Goal: Task Accomplishment & Management: Use online tool/utility

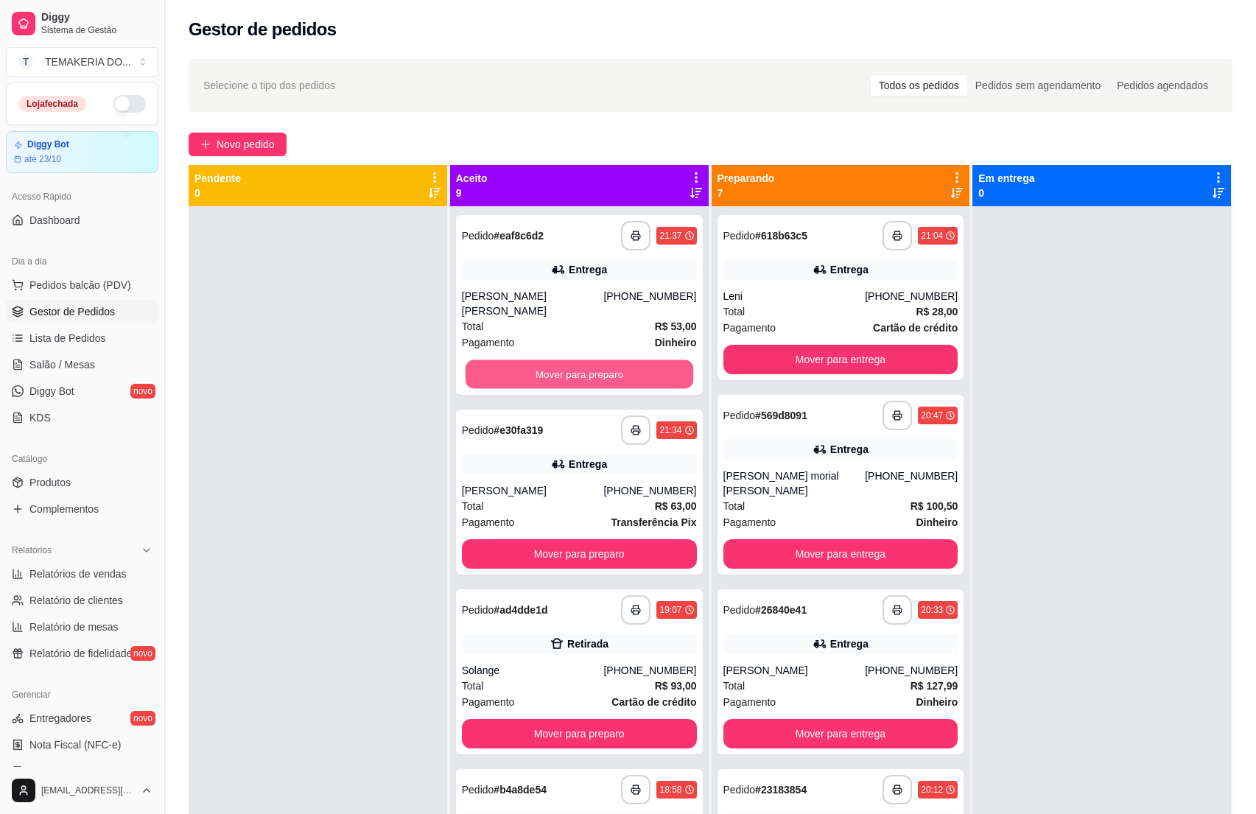
click at [580, 360] on button "Mover para preparo" at bounding box center [579, 374] width 228 height 29
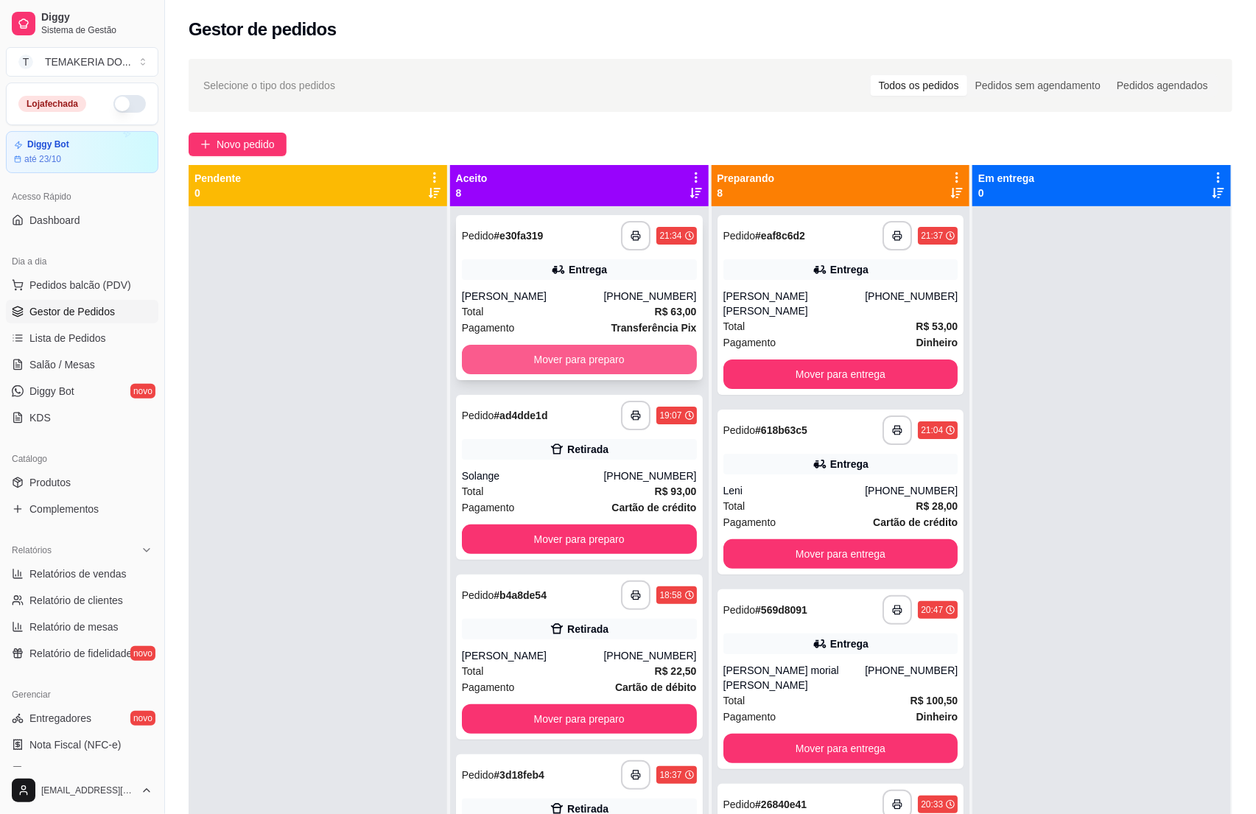
click at [612, 356] on button "Mover para preparo" at bounding box center [579, 359] width 235 height 29
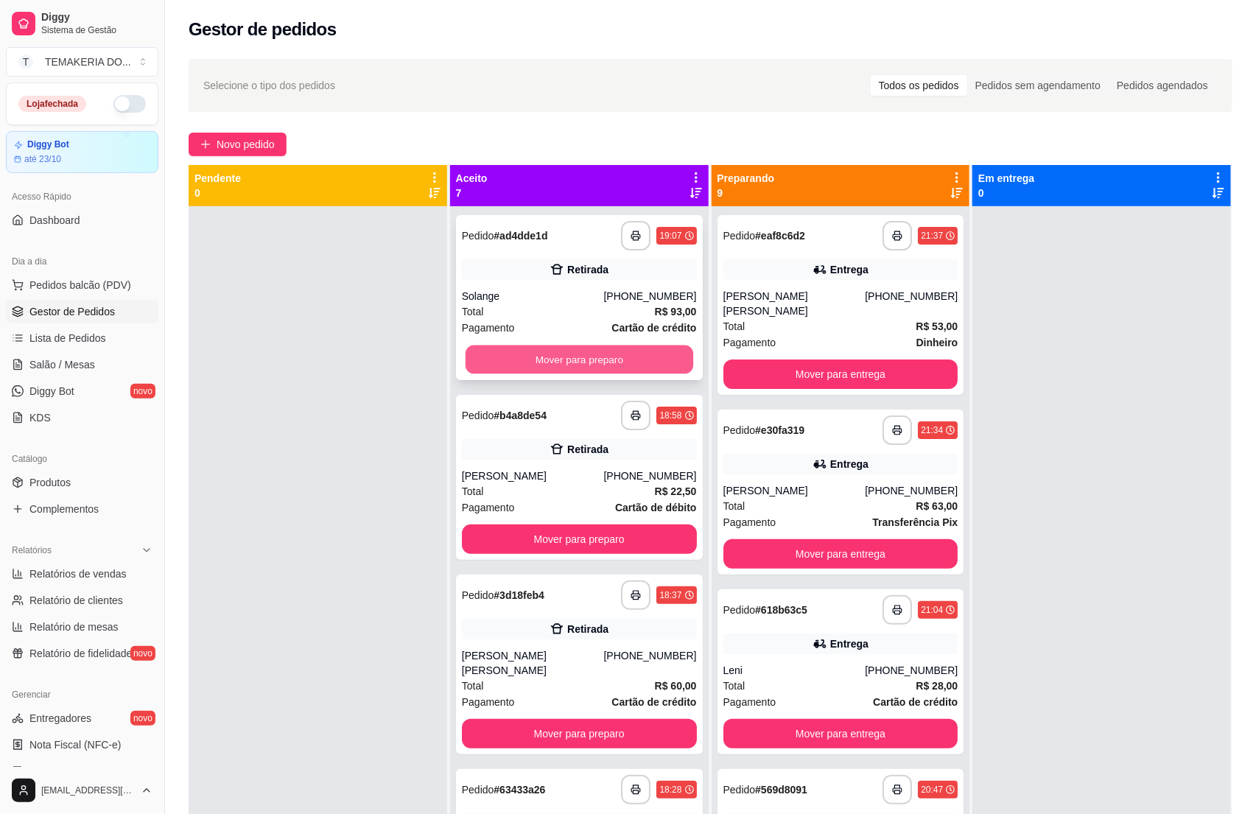
click at [614, 356] on button "Mover para preparo" at bounding box center [579, 359] width 228 height 29
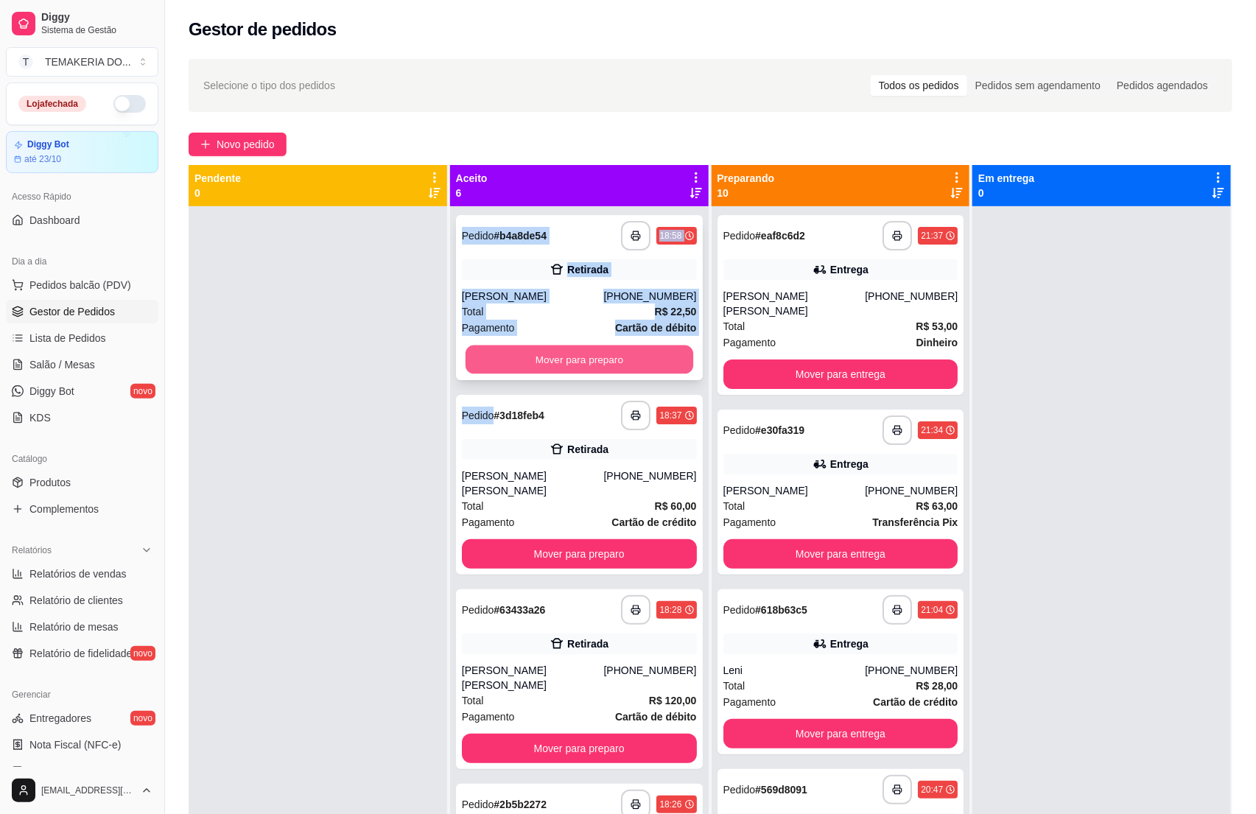
click at [616, 356] on button "Mover para preparo" at bounding box center [579, 359] width 228 height 29
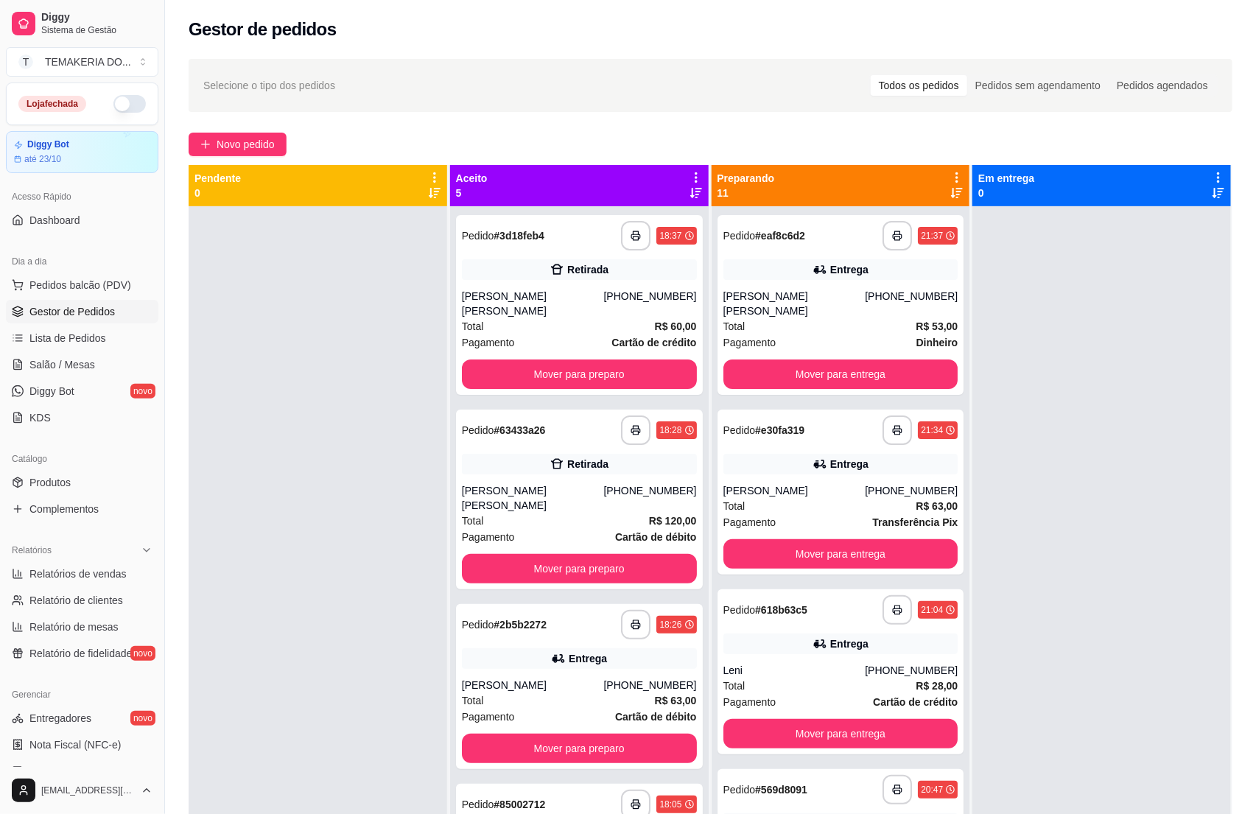
drag, startPoint x: 332, startPoint y: 354, endPoint x: 415, endPoint y: 343, distance: 83.9
click at [356, 354] on div at bounding box center [318, 613] width 258 height 814
click at [526, 370] on button "Mover para preparo" at bounding box center [579, 373] width 235 height 29
click at [596, 409] on div "**********" at bounding box center [579, 499] width 247 height 180
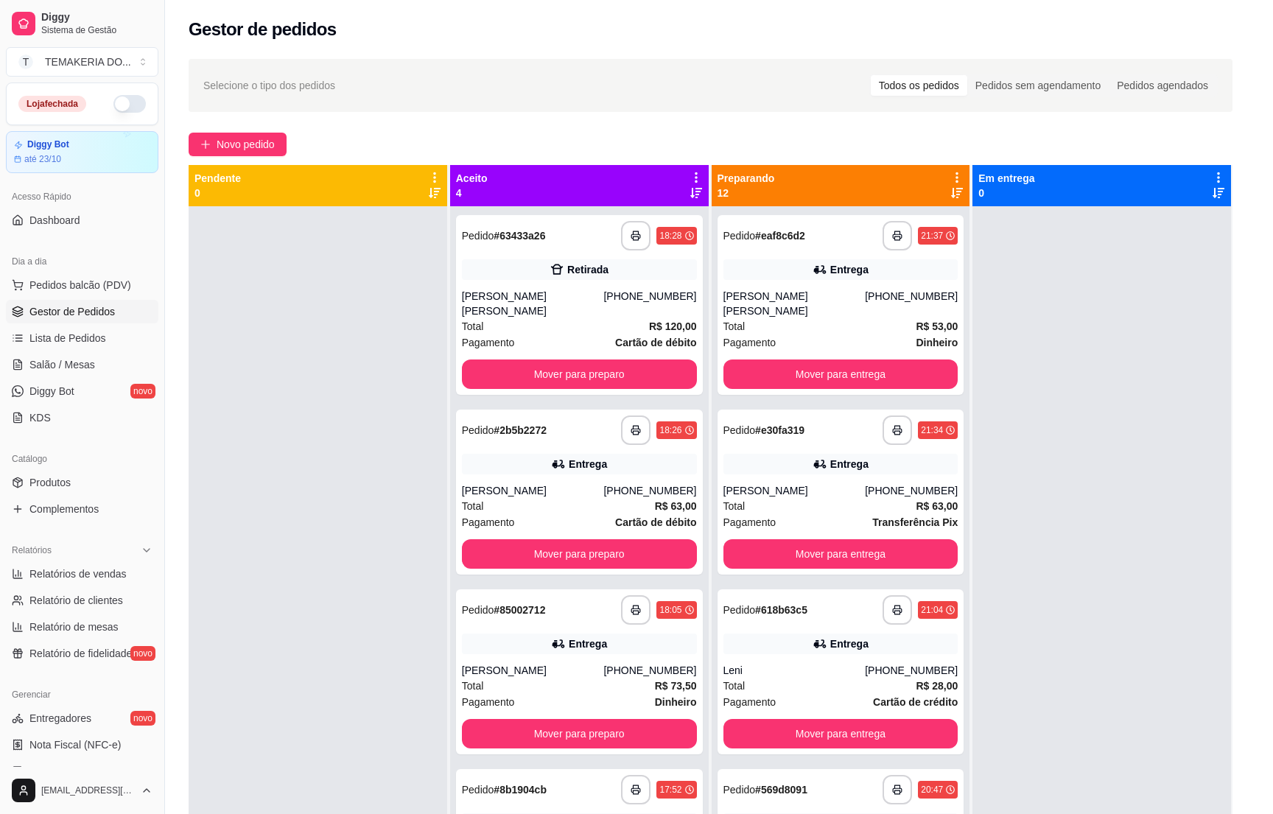
click at [634, 361] on button "Enviar link de avaliação" at bounding box center [636, 351] width 377 height 29
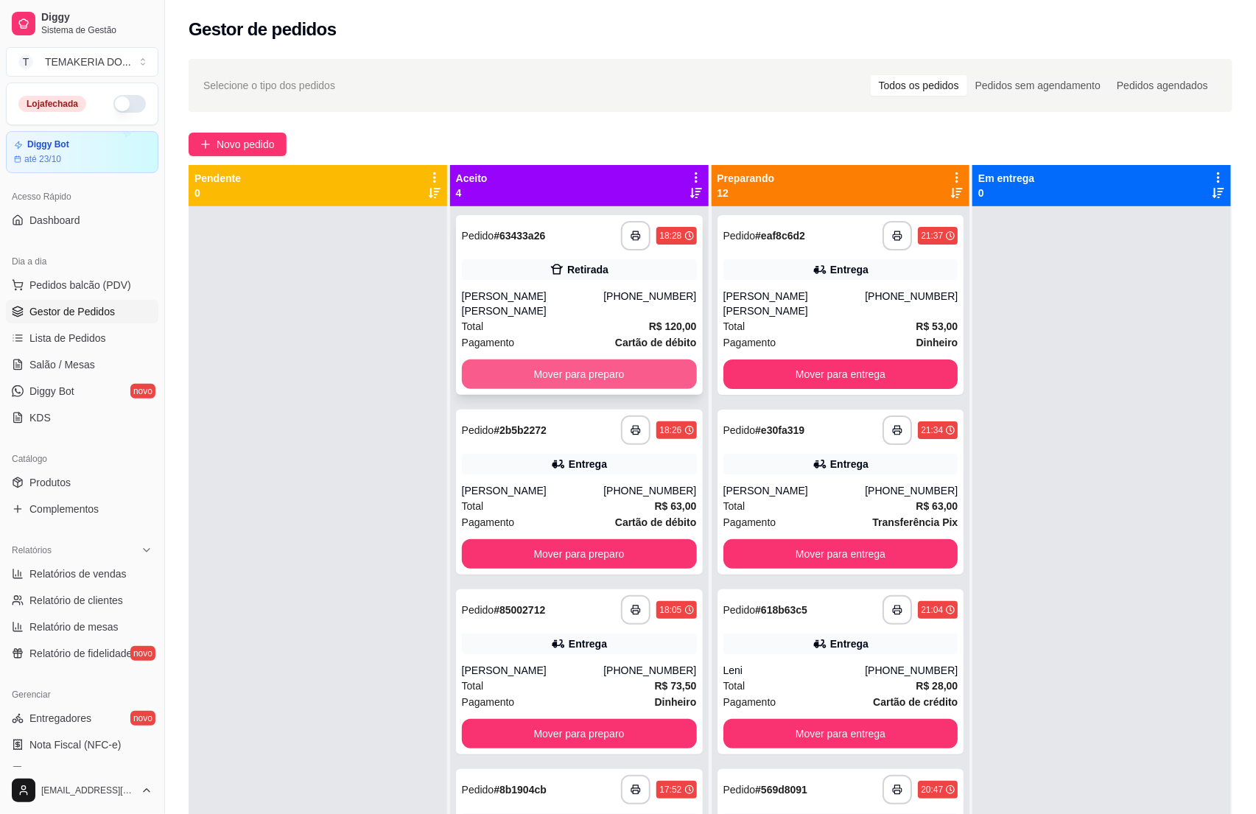
click at [594, 359] on button "Mover para preparo" at bounding box center [579, 373] width 235 height 29
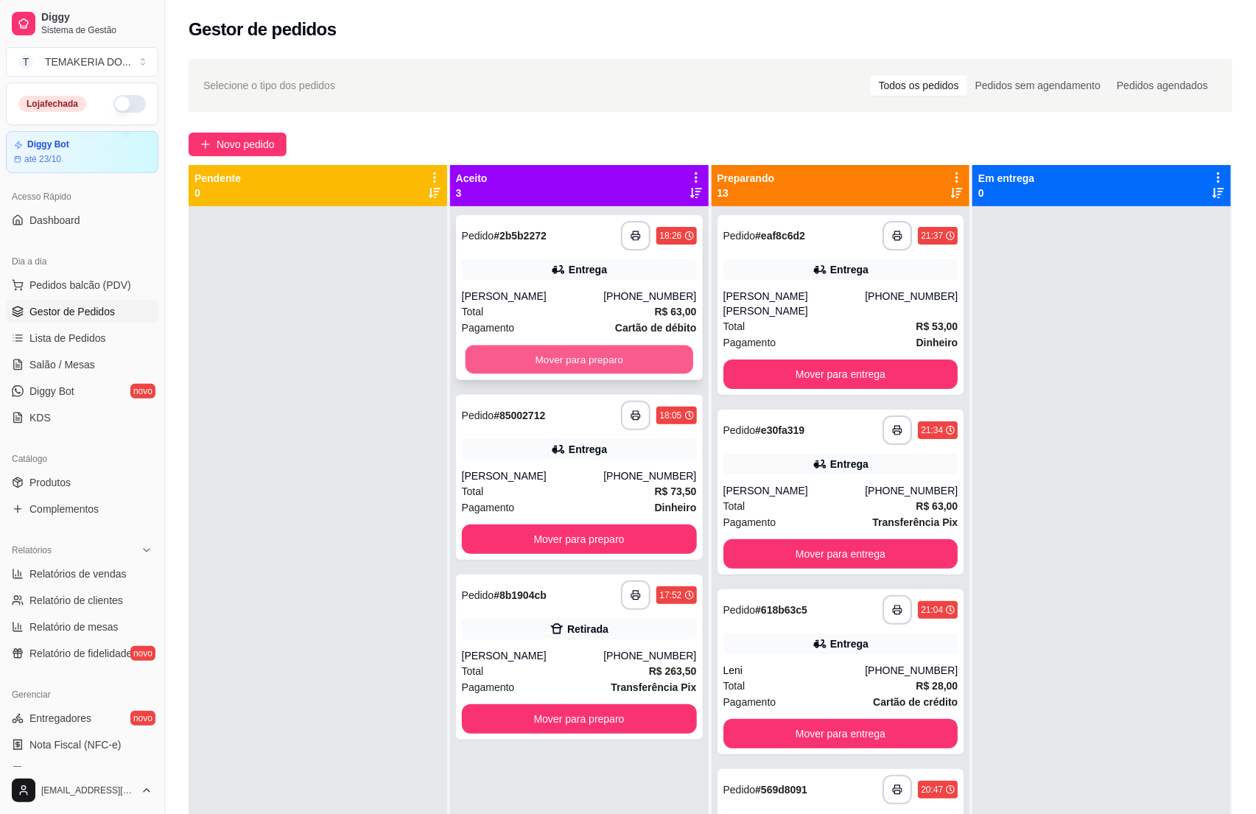
click at [633, 365] on button "Mover para preparo" at bounding box center [579, 359] width 228 height 29
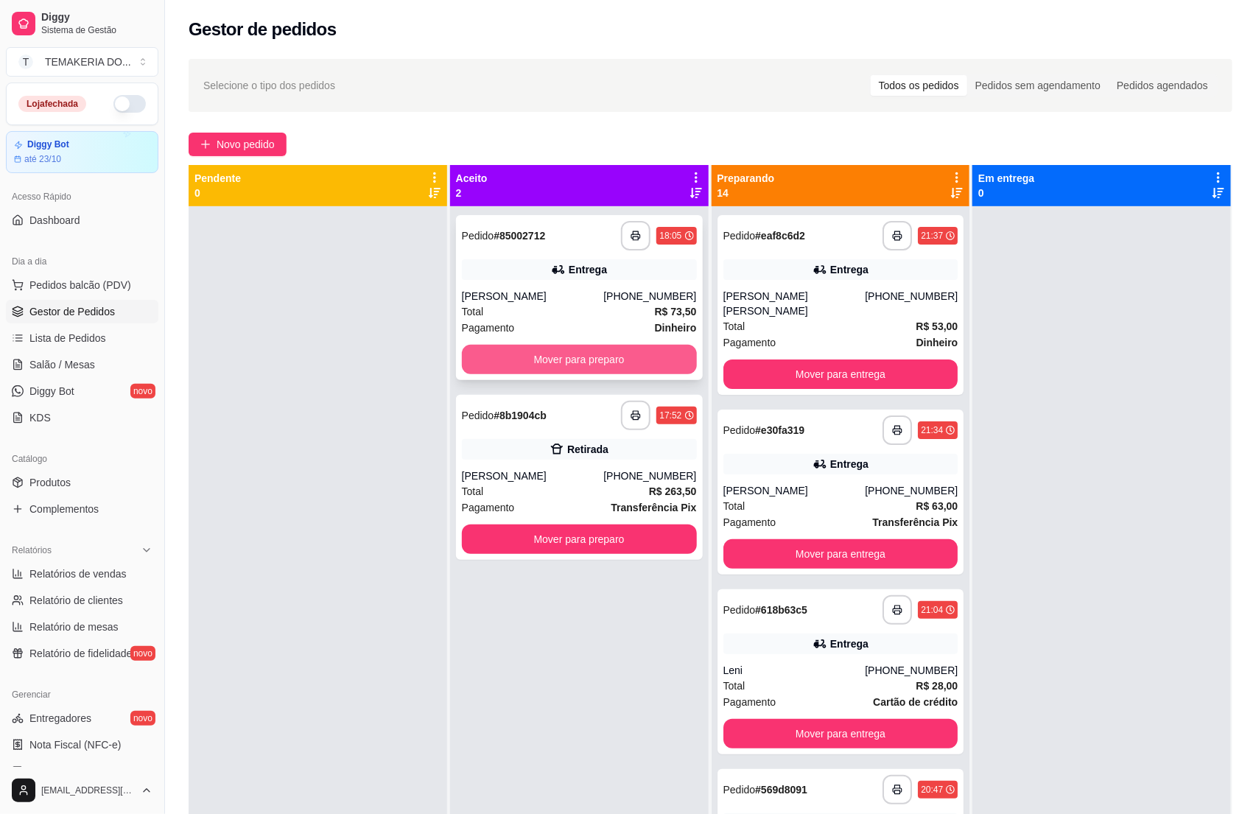
click at [654, 362] on button "Mover para preparo" at bounding box center [579, 359] width 235 height 29
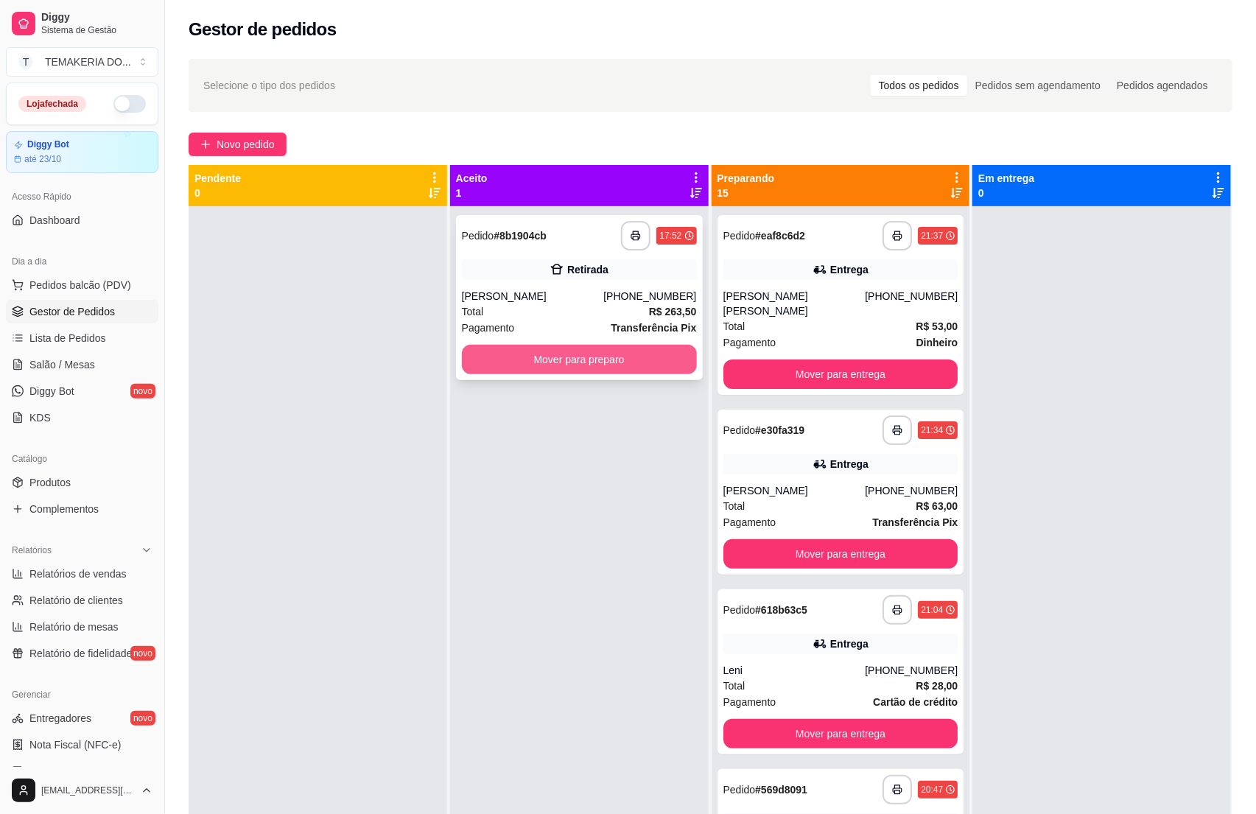
click at [656, 354] on button "Mover para preparo" at bounding box center [579, 359] width 235 height 29
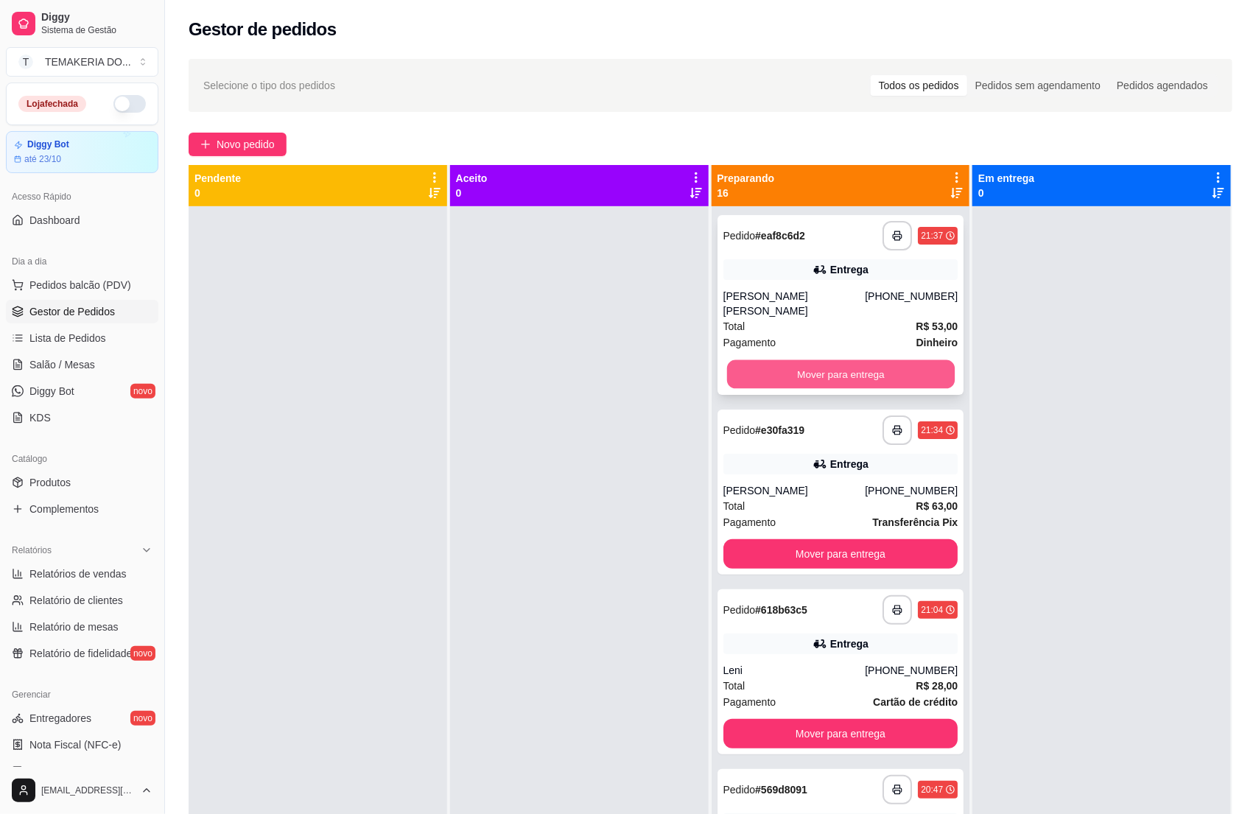
click at [764, 360] on button "Mover para entrega" at bounding box center [840, 374] width 228 height 29
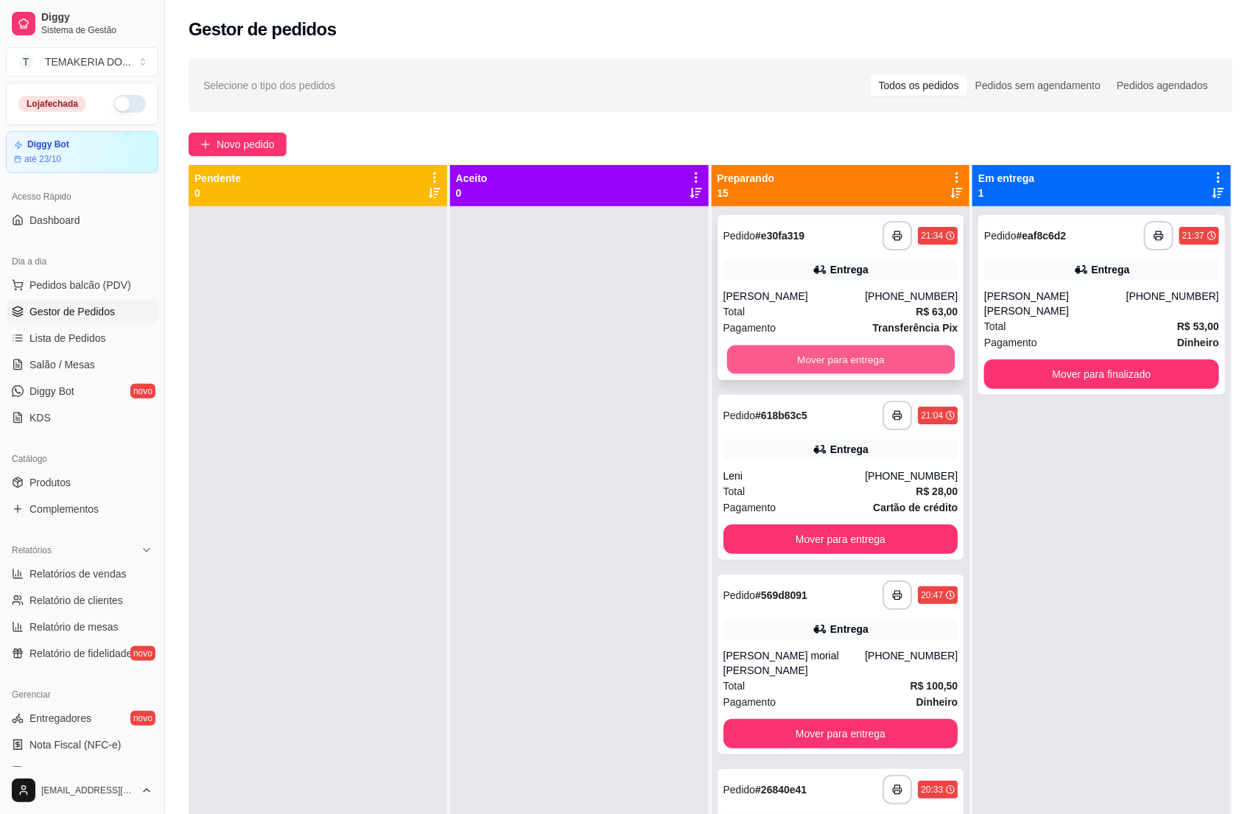
click at [853, 358] on button "Mover para entrega" at bounding box center [840, 359] width 228 height 29
click at [867, 524] on button "Mover para entrega" at bounding box center [840, 538] width 235 height 29
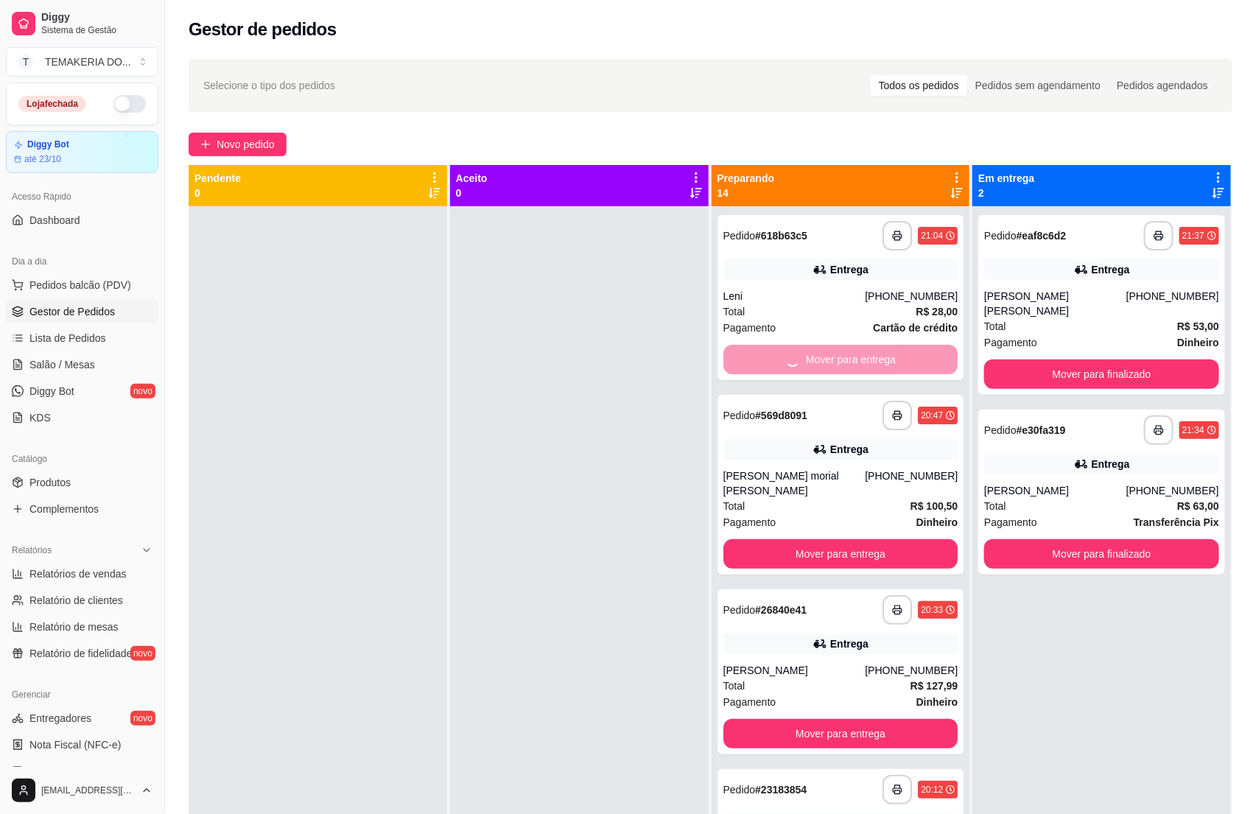
click at [867, 539] on button "Mover para entrega" at bounding box center [840, 553] width 235 height 29
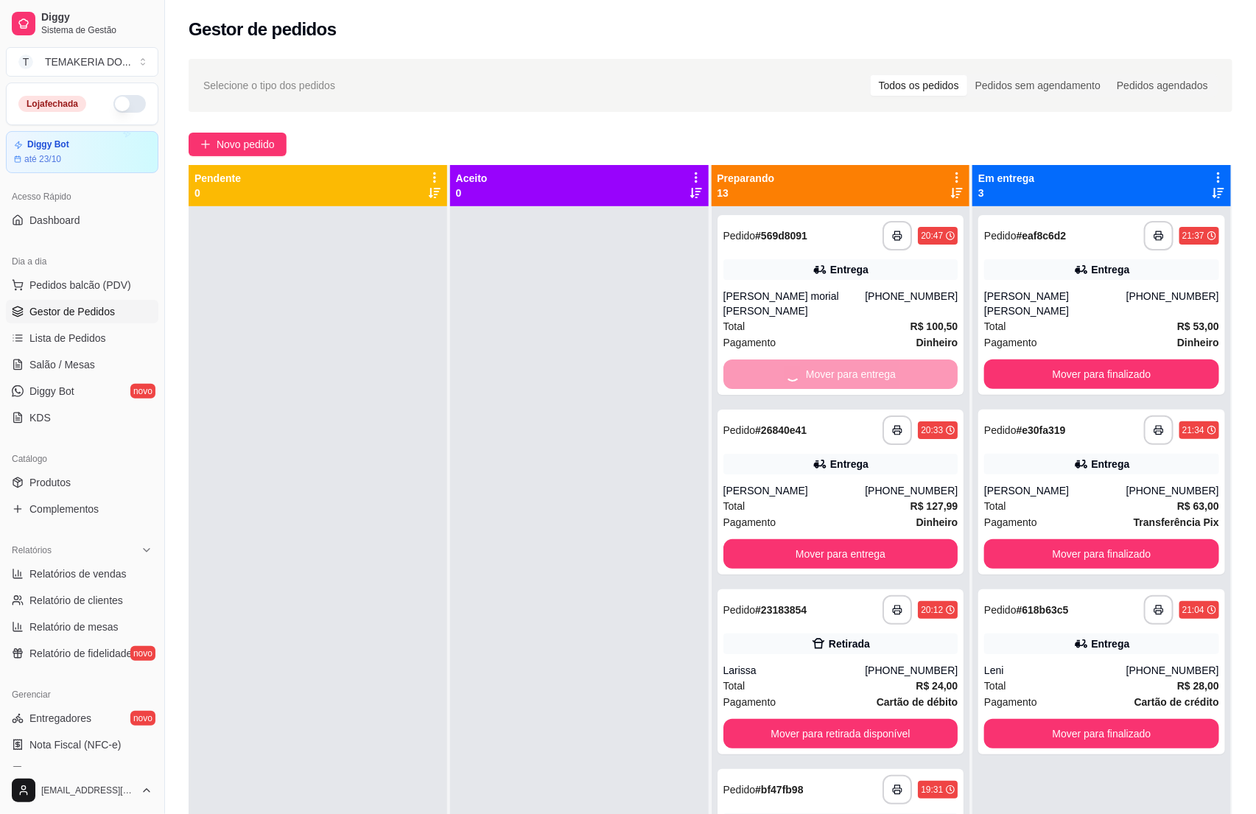
click at [867, 539] on button "Mover para entrega" at bounding box center [840, 553] width 235 height 29
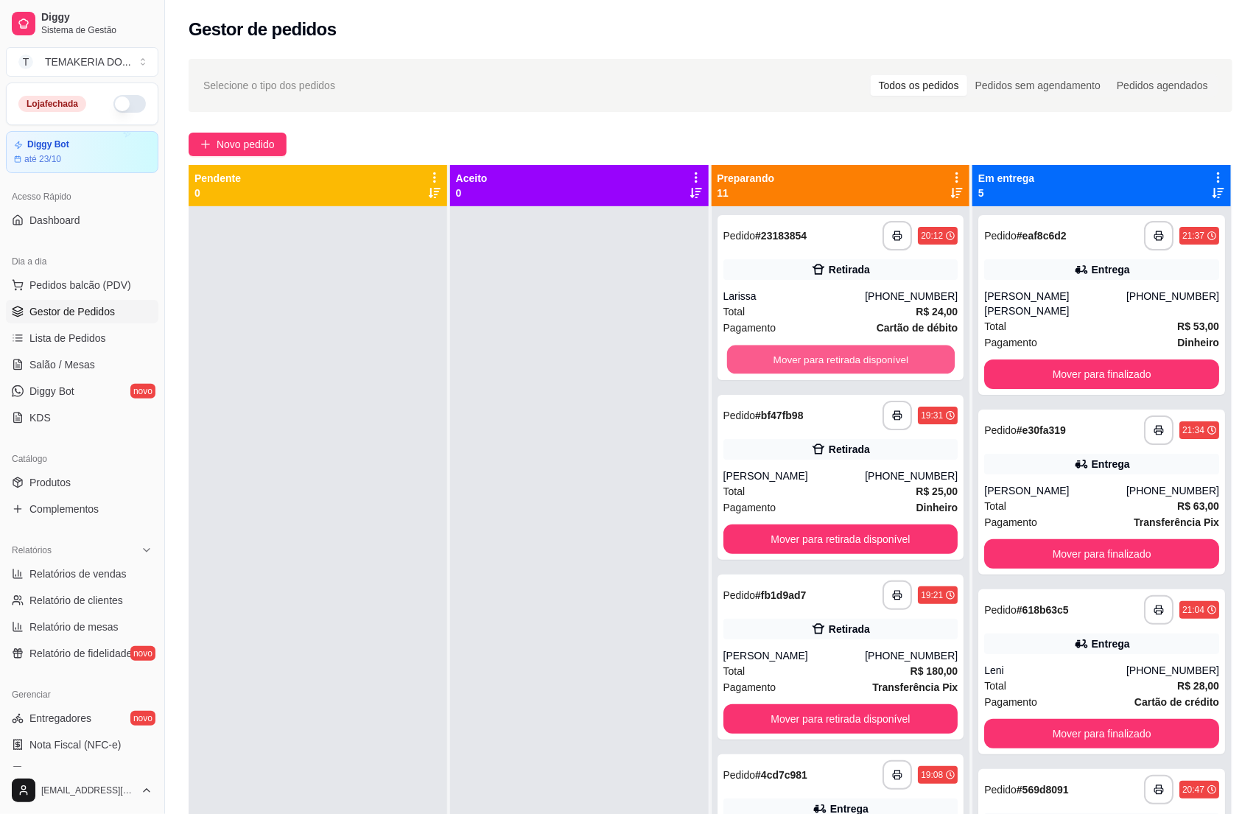
click at [867, 359] on button "Mover para retirada disponível" at bounding box center [840, 359] width 228 height 29
click at [867, 359] on button "Mover para retirada disponível" at bounding box center [840, 359] width 235 height 29
click at [867, 359] on button "Mover para entrega" at bounding box center [840, 359] width 235 height 29
click at [867, 524] on button "Mover para retirada disponível" at bounding box center [840, 538] width 235 height 29
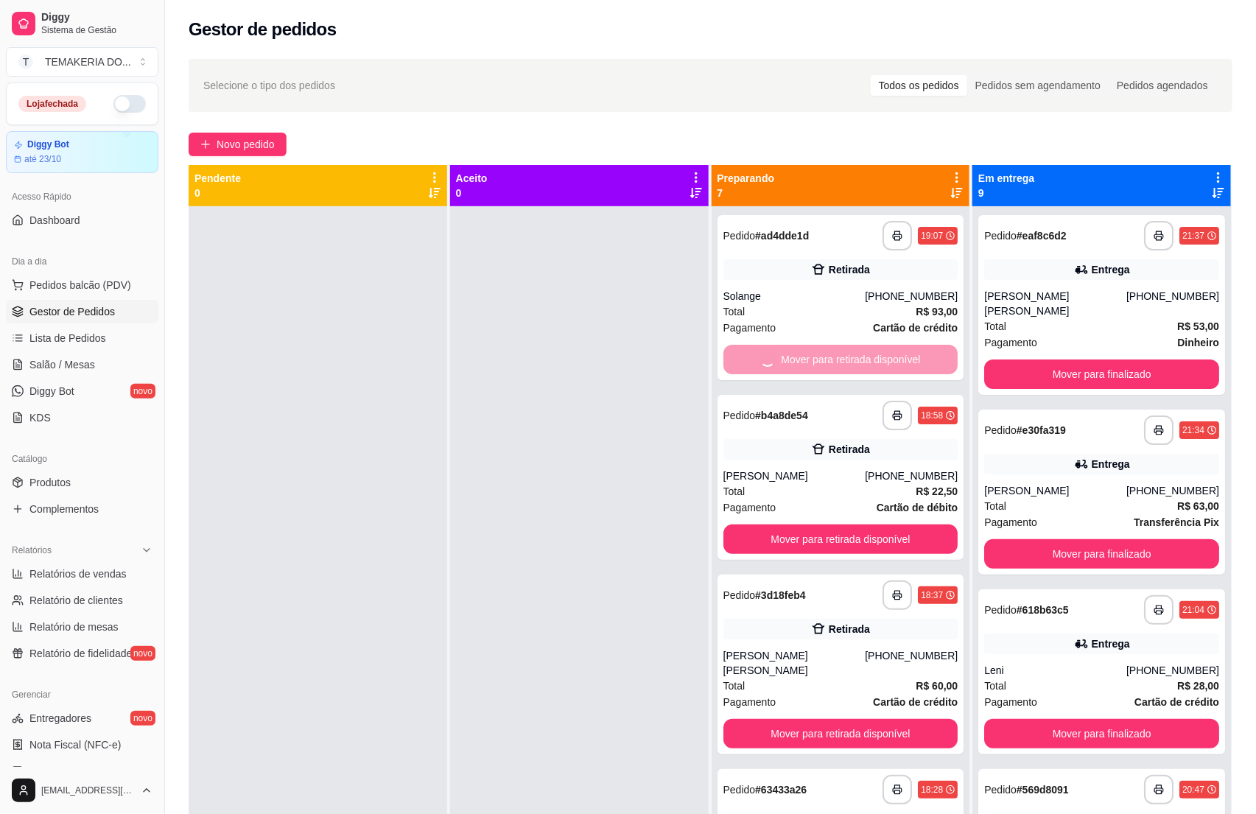
click at [867, 524] on button "Mover para retirada disponível" at bounding box center [840, 538] width 235 height 29
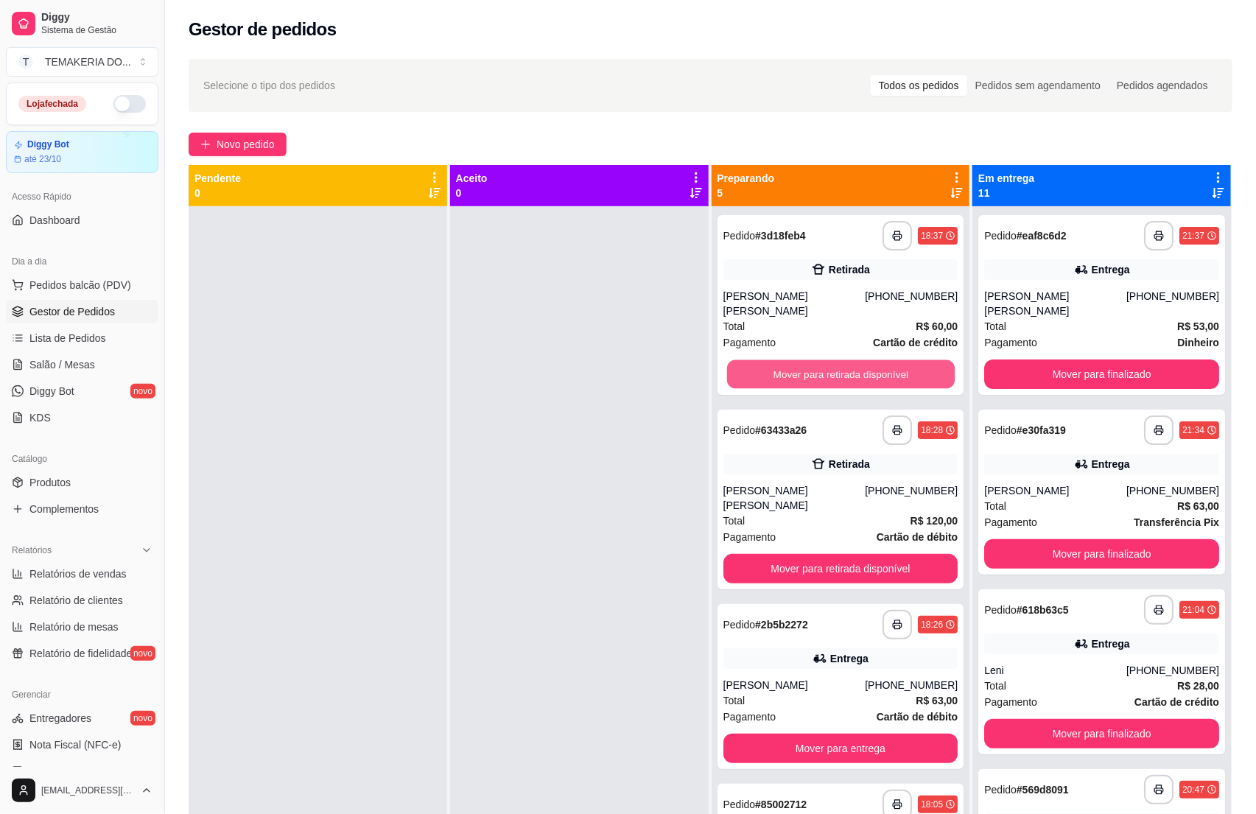
click at [867, 360] on button "Mover para retirada disponível" at bounding box center [840, 374] width 228 height 29
click at [868, 362] on button "Mover para retirada disponível" at bounding box center [840, 373] width 235 height 29
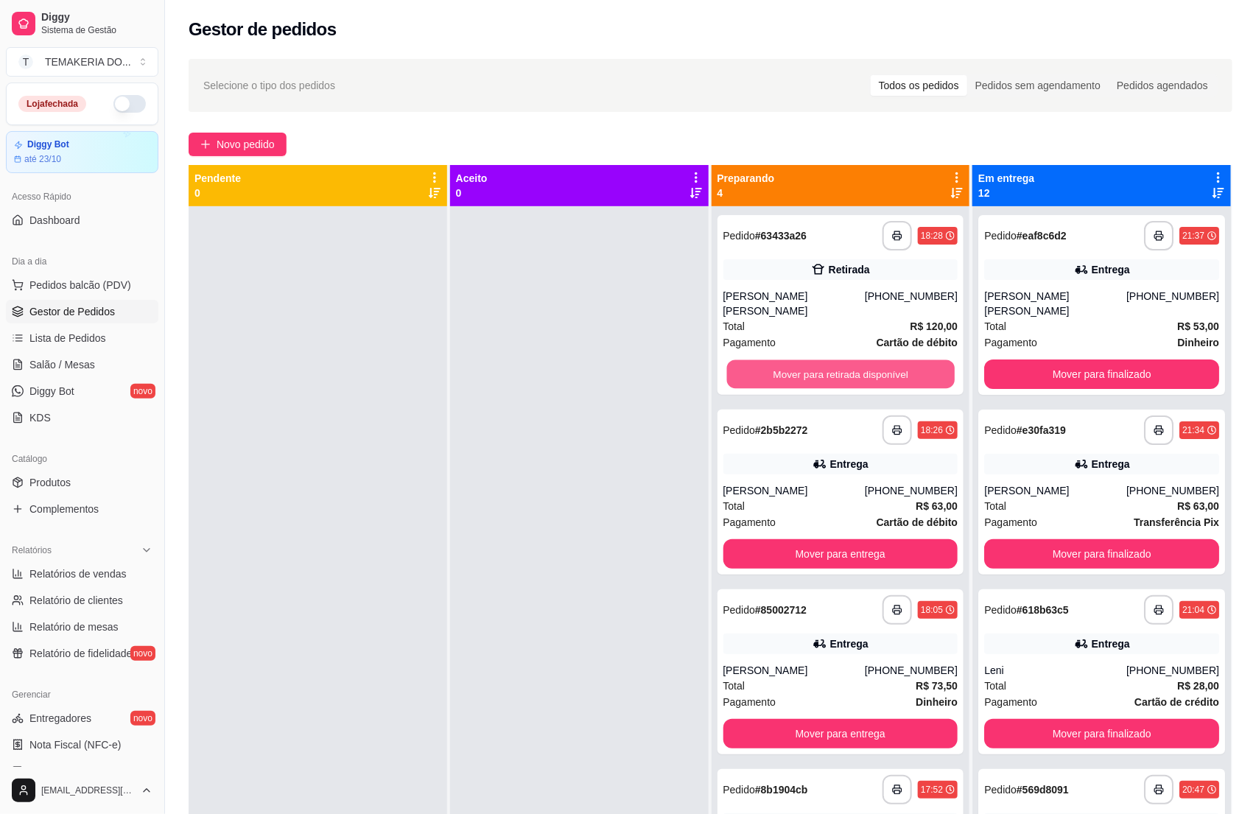
click at [868, 362] on button "Mover para retirada disponível" at bounding box center [840, 374] width 228 height 29
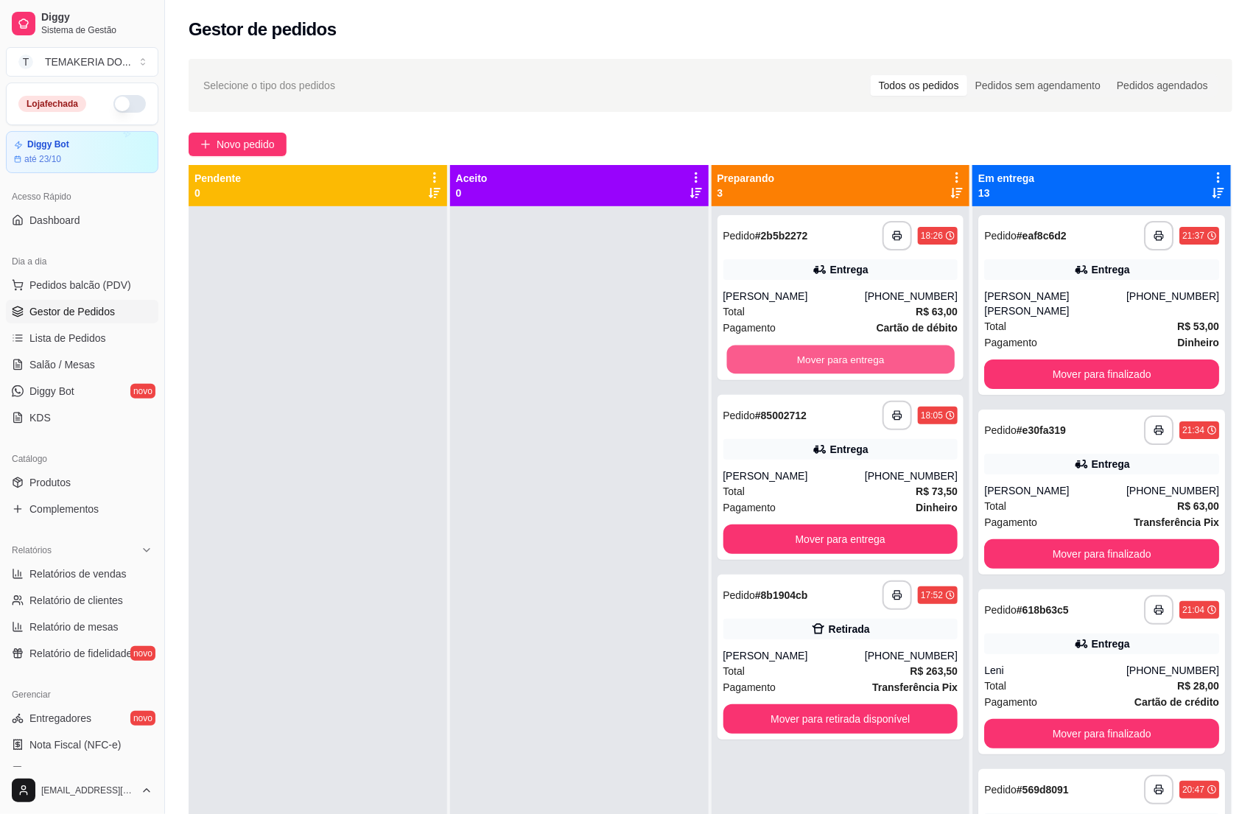
click at [870, 363] on button "Mover para entrega" at bounding box center [840, 359] width 228 height 29
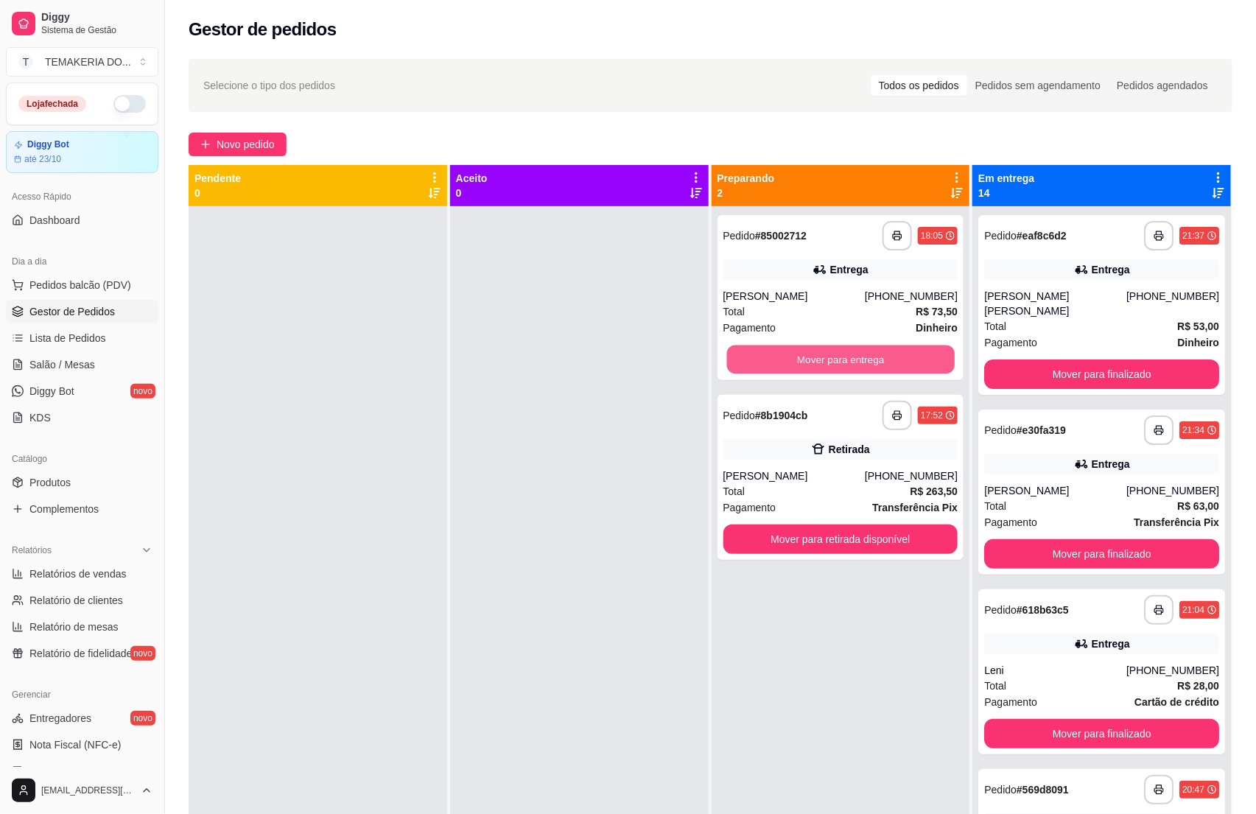
click at [870, 363] on button "Mover para entrega" at bounding box center [840, 359] width 228 height 29
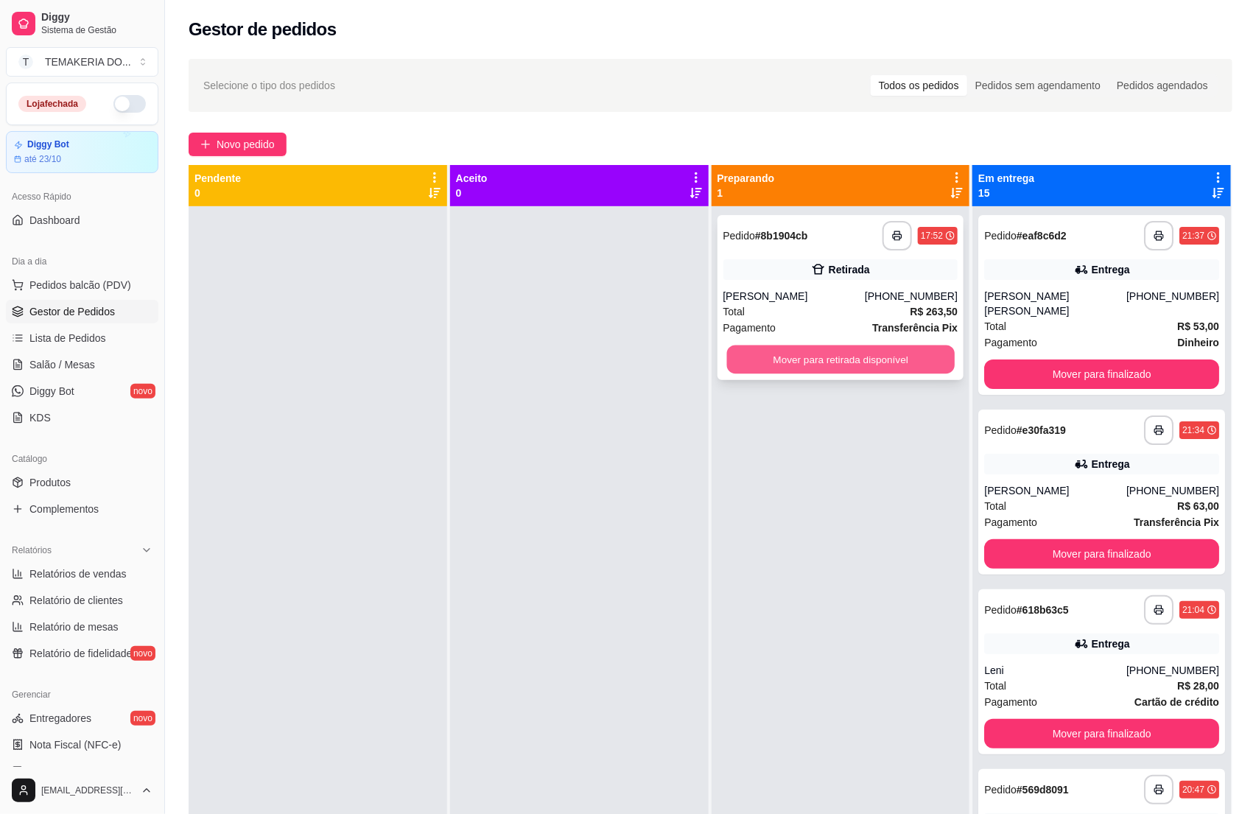
click at [880, 363] on button "Mover para retirada disponível" at bounding box center [840, 359] width 228 height 29
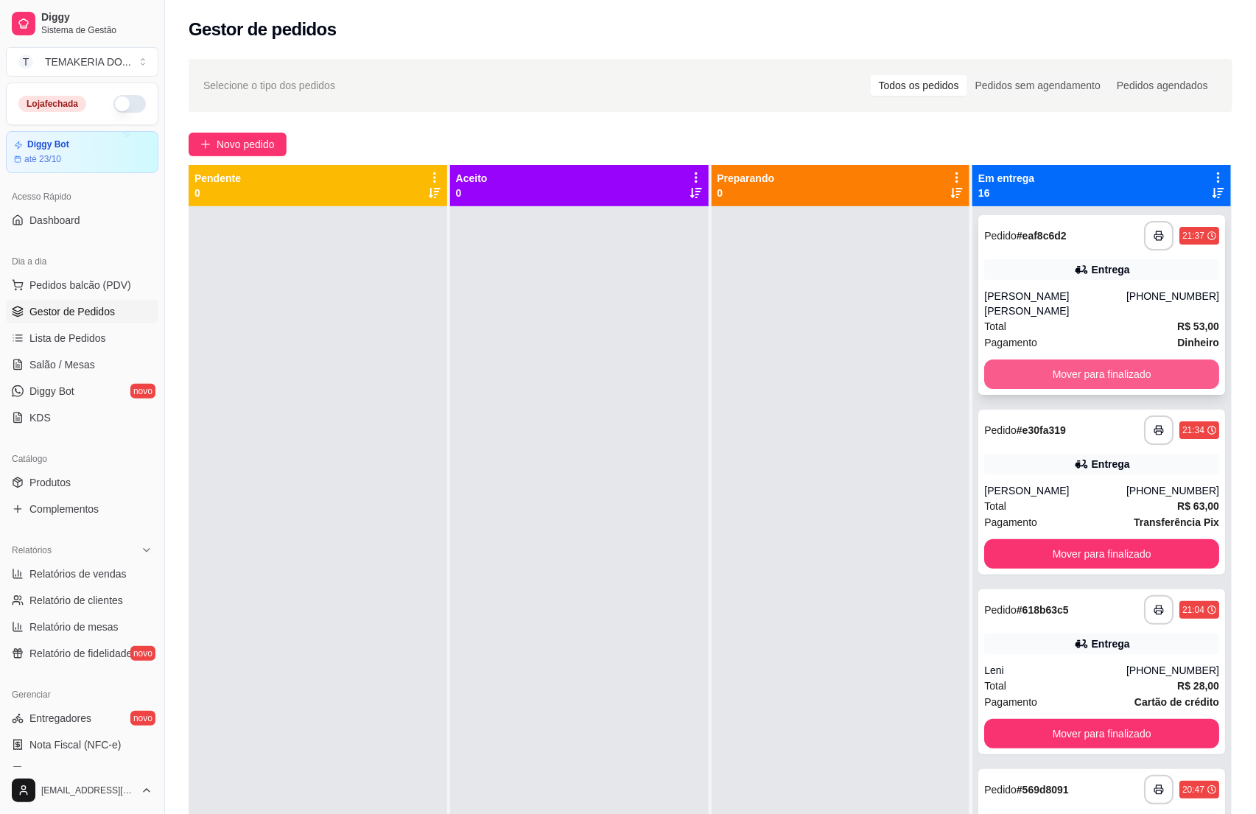
click at [1007, 359] on button "Mover para finalizado" at bounding box center [1101, 373] width 235 height 29
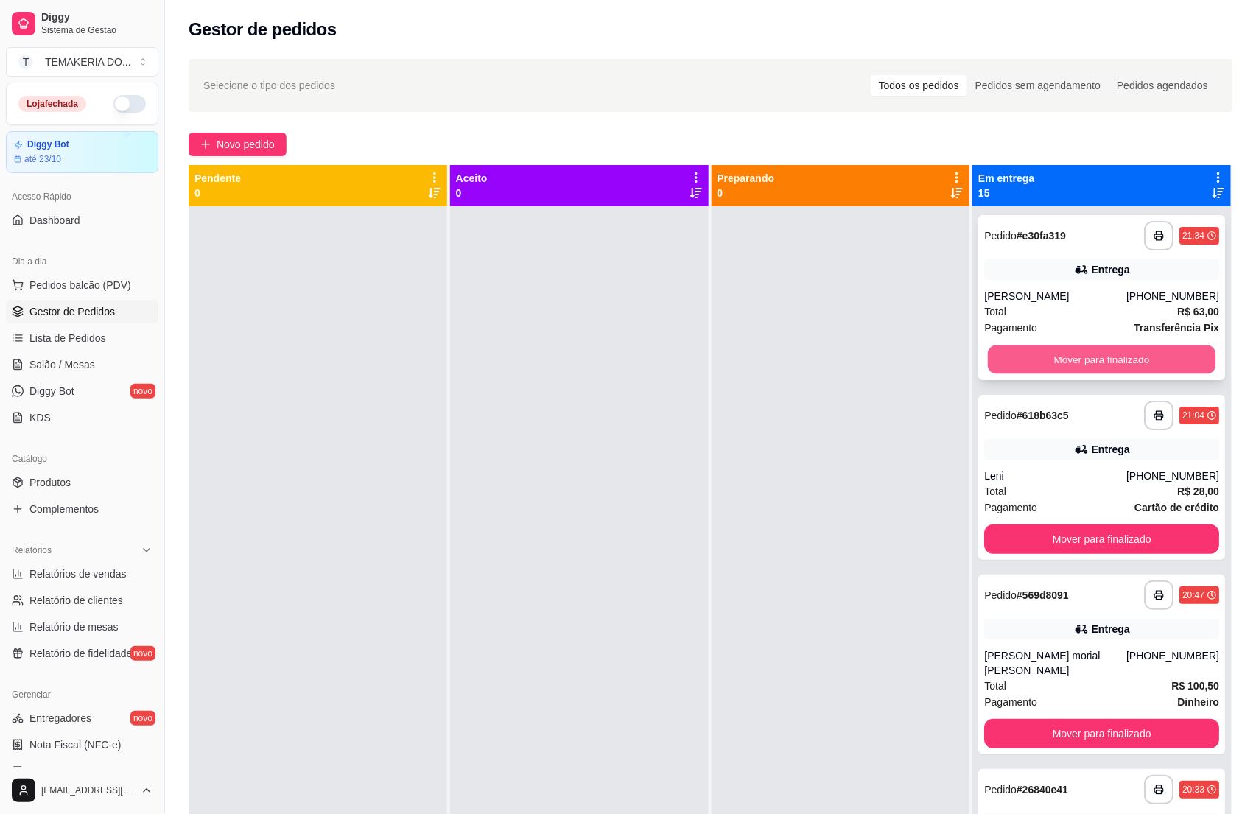
click at [1035, 356] on button "Mover para finalizado" at bounding box center [1102, 359] width 228 height 29
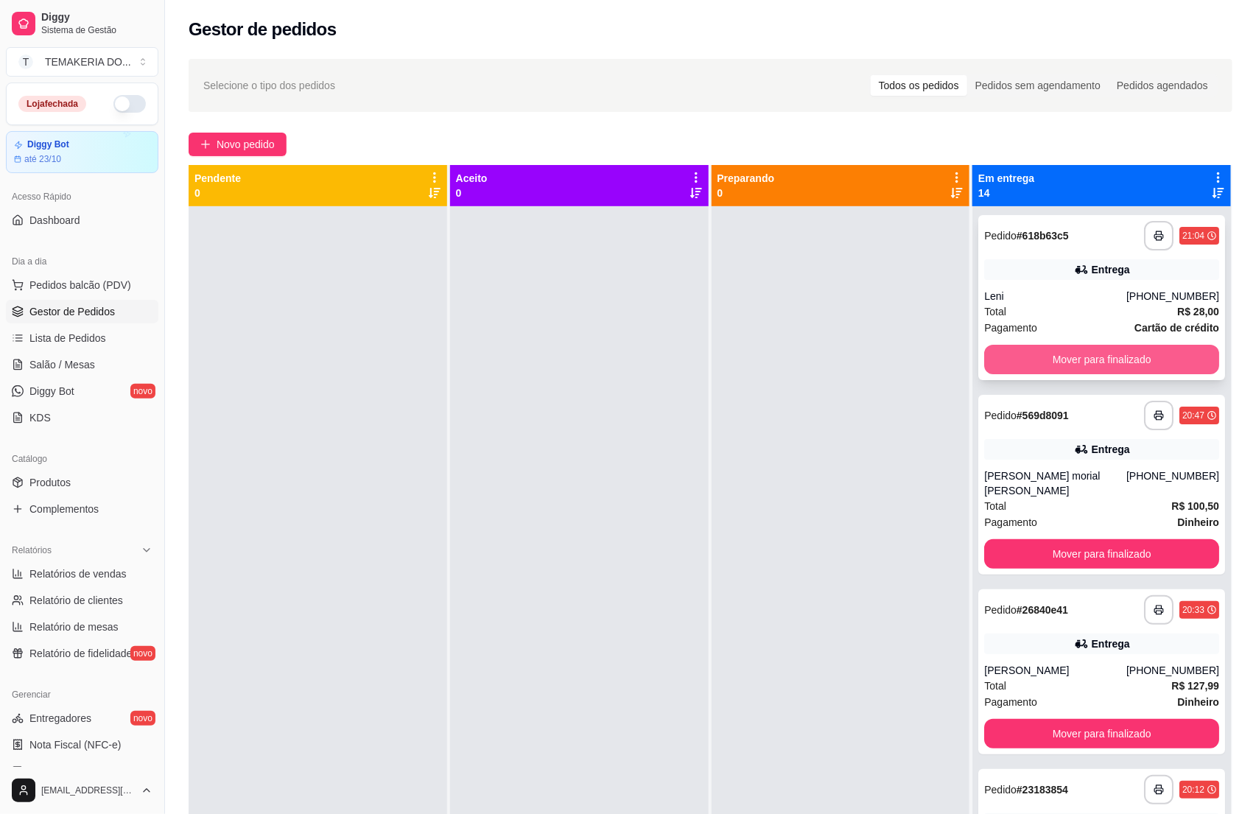
click at [1071, 356] on button "Mover para finalizado" at bounding box center [1101, 359] width 235 height 29
click at [1089, 539] on button "Mover para finalizado" at bounding box center [1101, 553] width 235 height 29
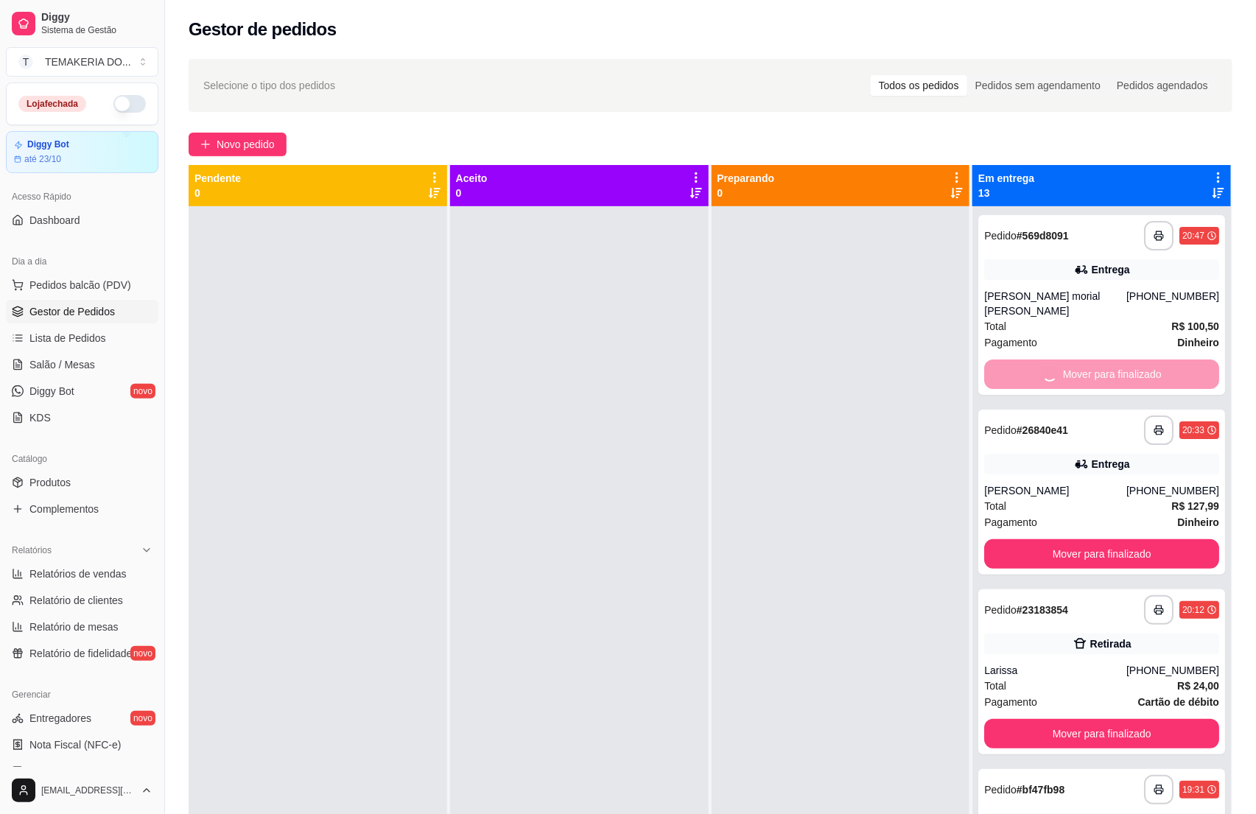
click at [1089, 539] on button "Mover para finalizado" at bounding box center [1101, 553] width 235 height 29
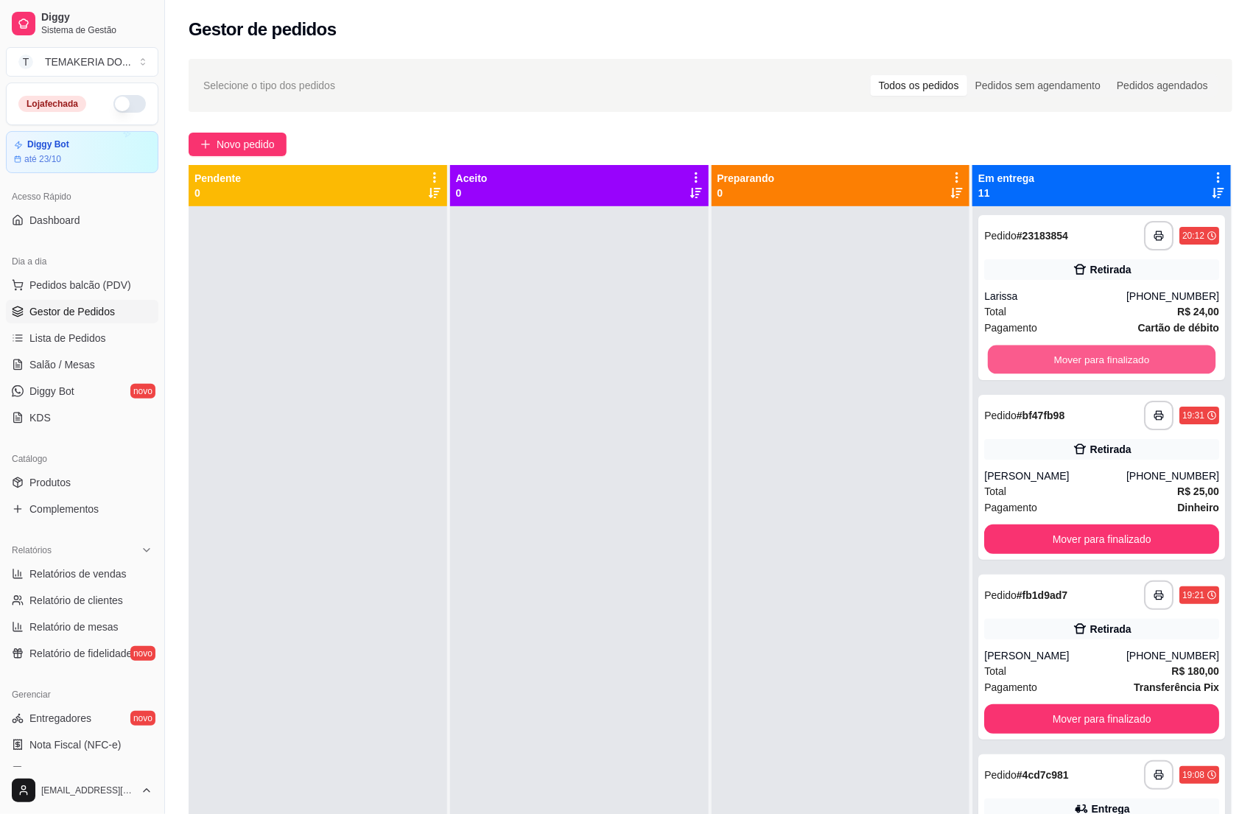
click at [1089, 360] on button "Mover para finalizado" at bounding box center [1102, 359] width 228 height 29
click at [1089, 360] on button "Mover para finalizado" at bounding box center [1101, 359] width 235 height 29
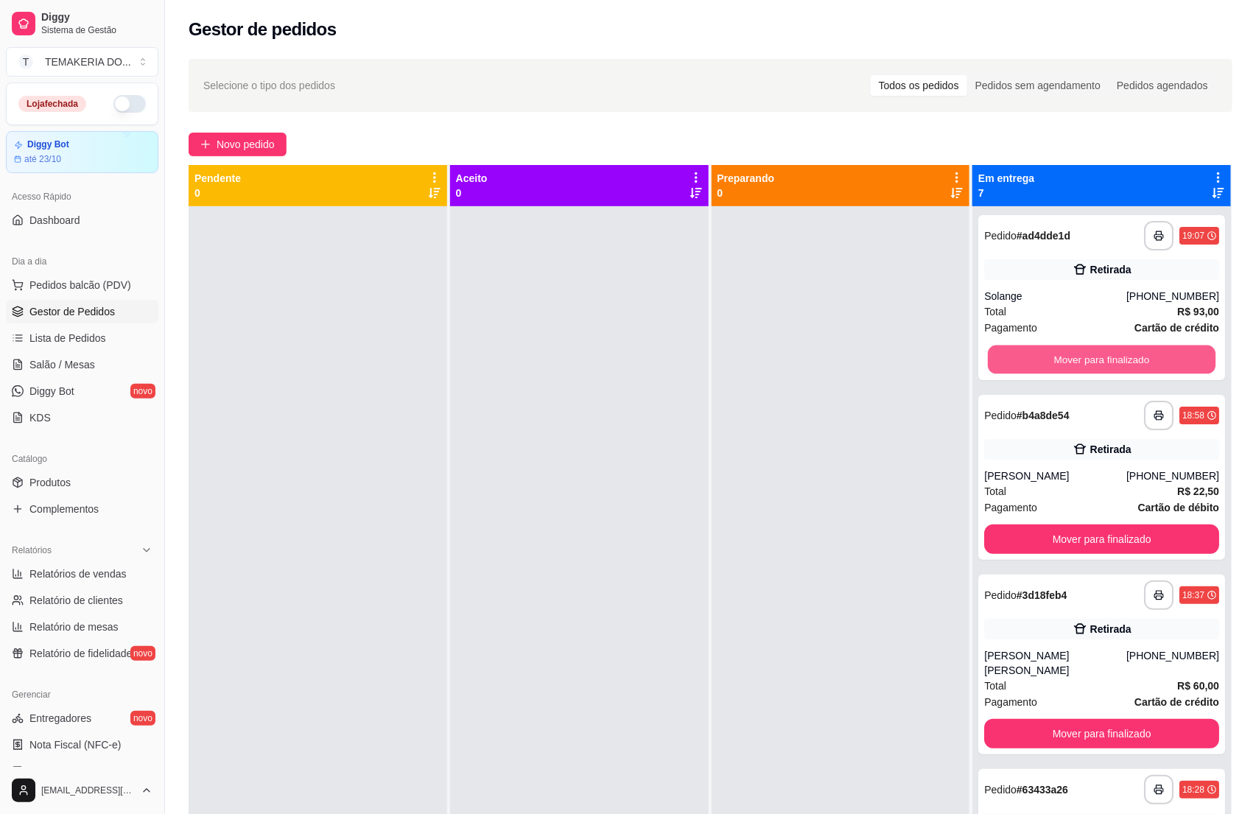
click at [1089, 360] on button "Mover para finalizado" at bounding box center [1102, 359] width 228 height 29
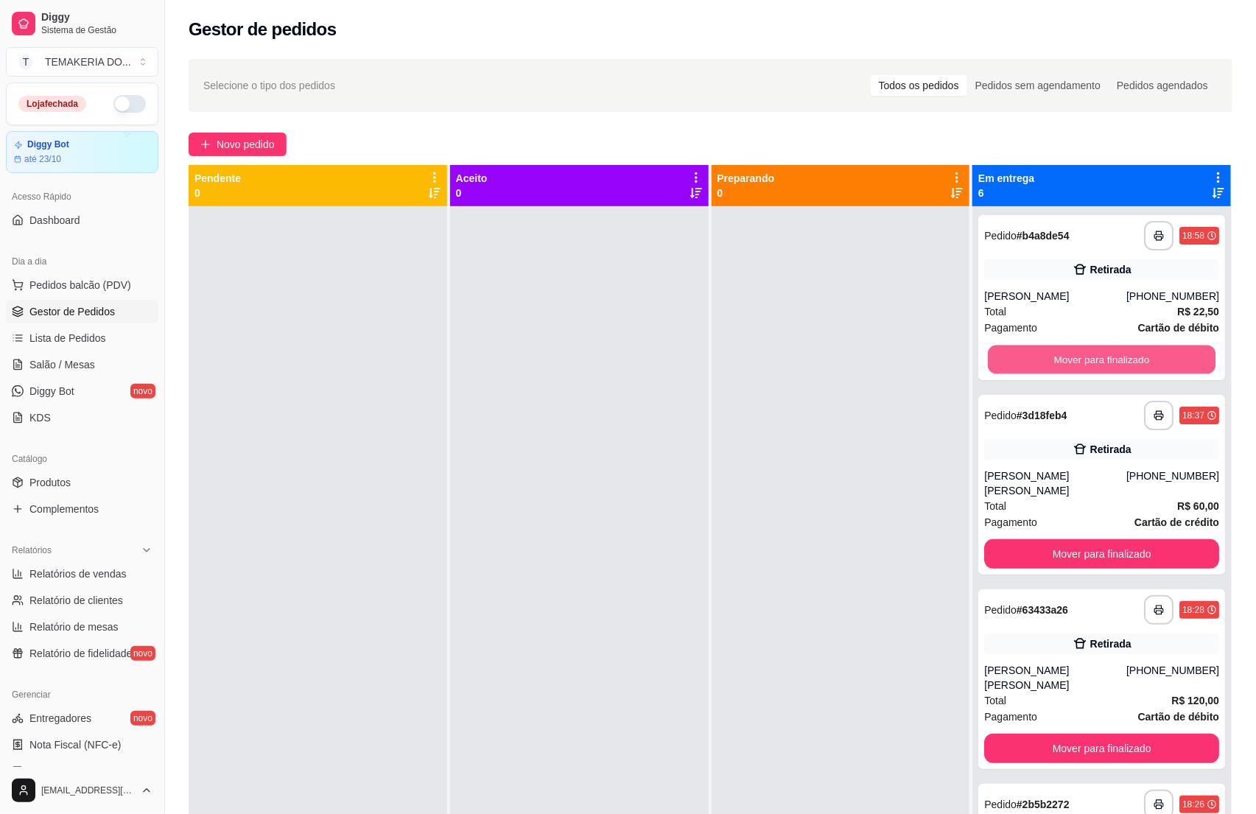
click at [1089, 360] on button "Mover para finalizado" at bounding box center [1102, 359] width 228 height 29
click at [1089, 360] on div "Mover para finalizado" at bounding box center [1101, 359] width 235 height 29
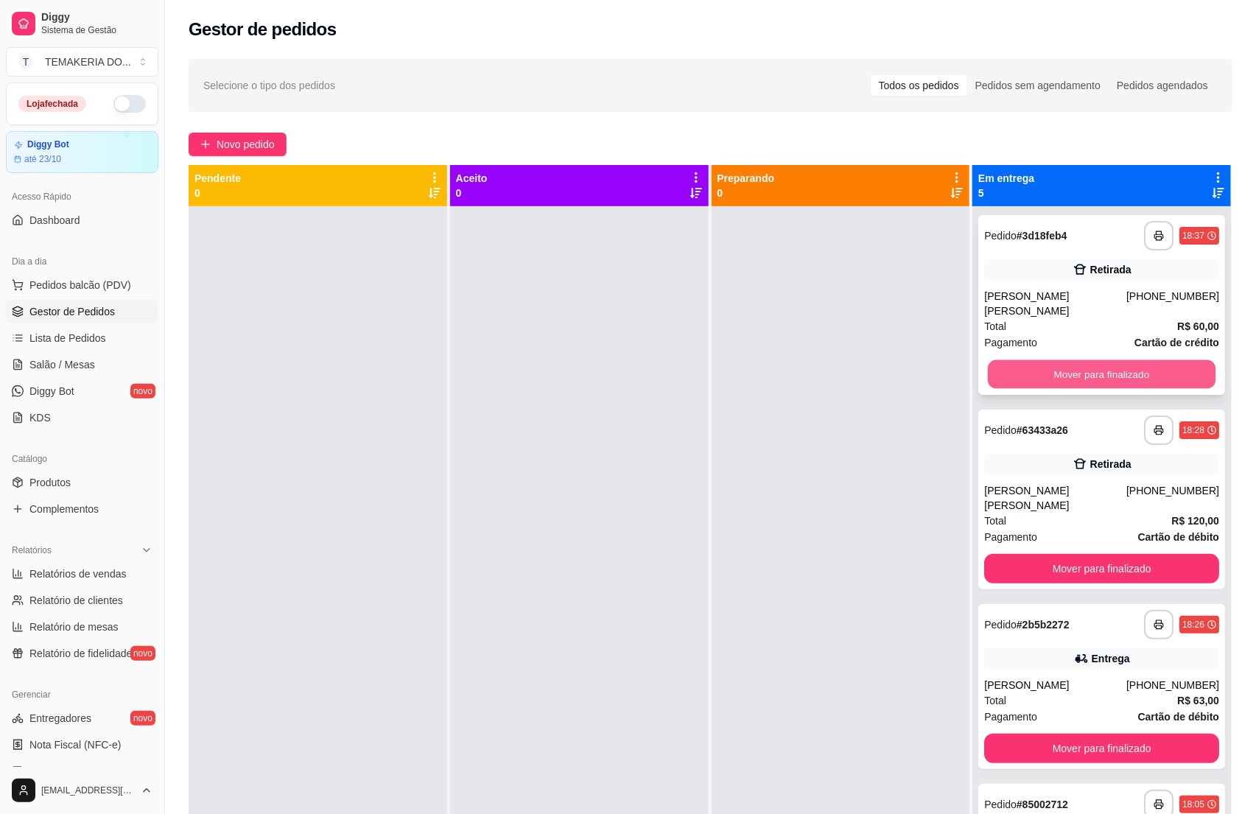
click at [1083, 365] on button "Mover para finalizado" at bounding box center [1102, 374] width 228 height 29
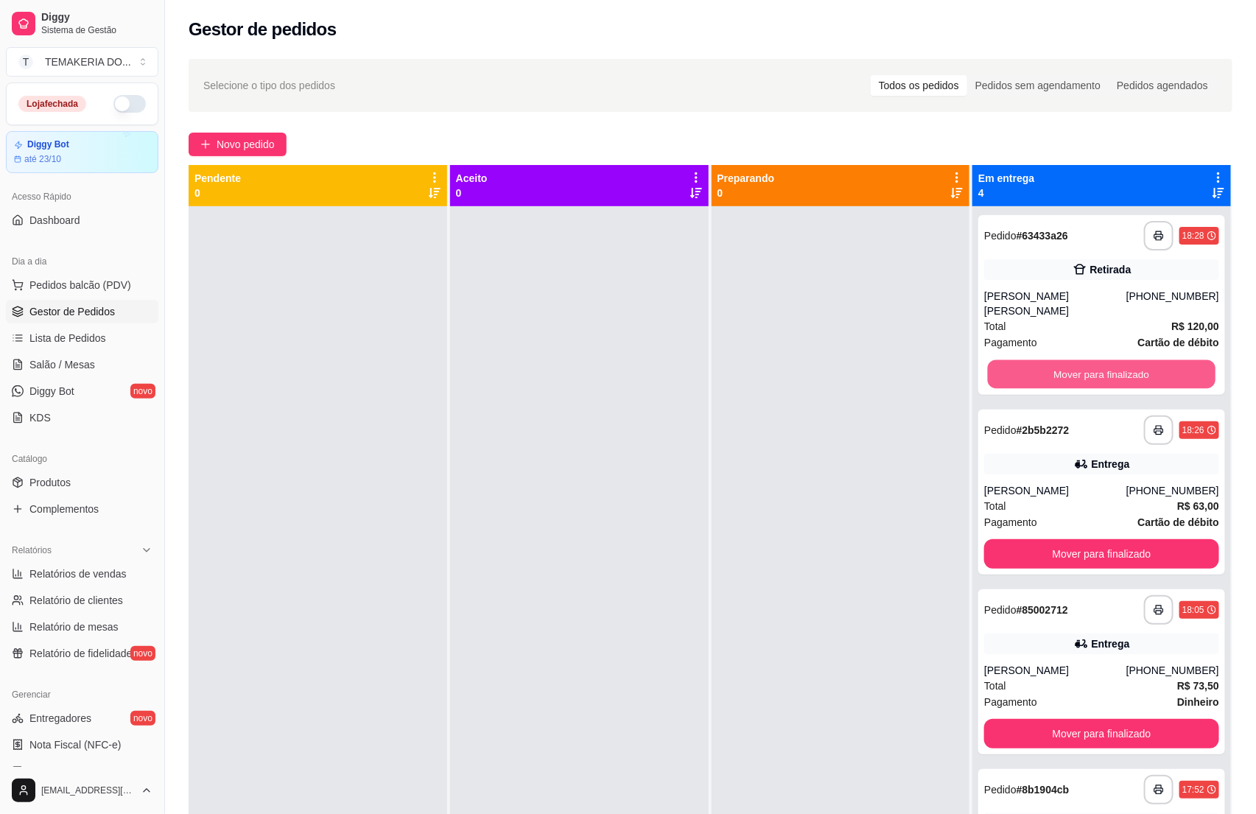
click at [1072, 369] on button "Mover para finalizado" at bounding box center [1102, 374] width 228 height 29
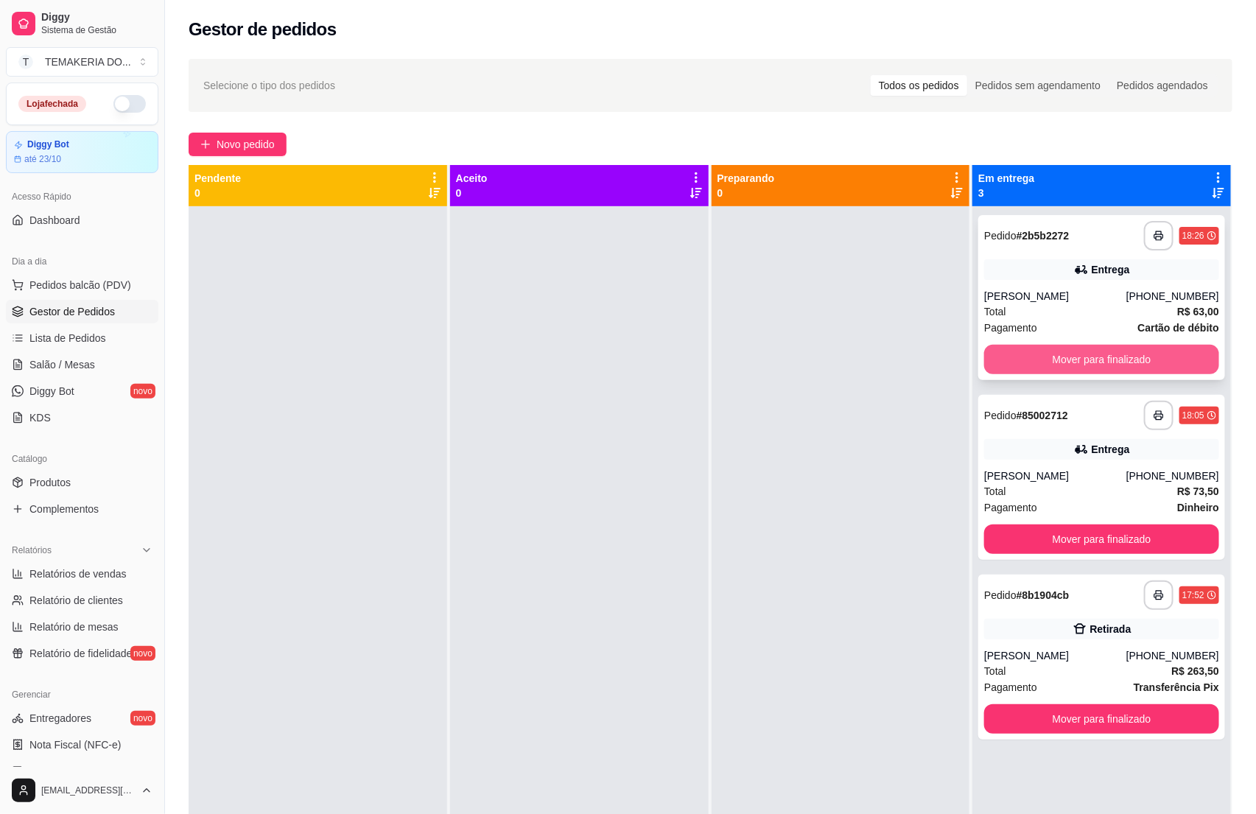
click at [1072, 363] on button "Mover para finalizado" at bounding box center [1101, 359] width 235 height 29
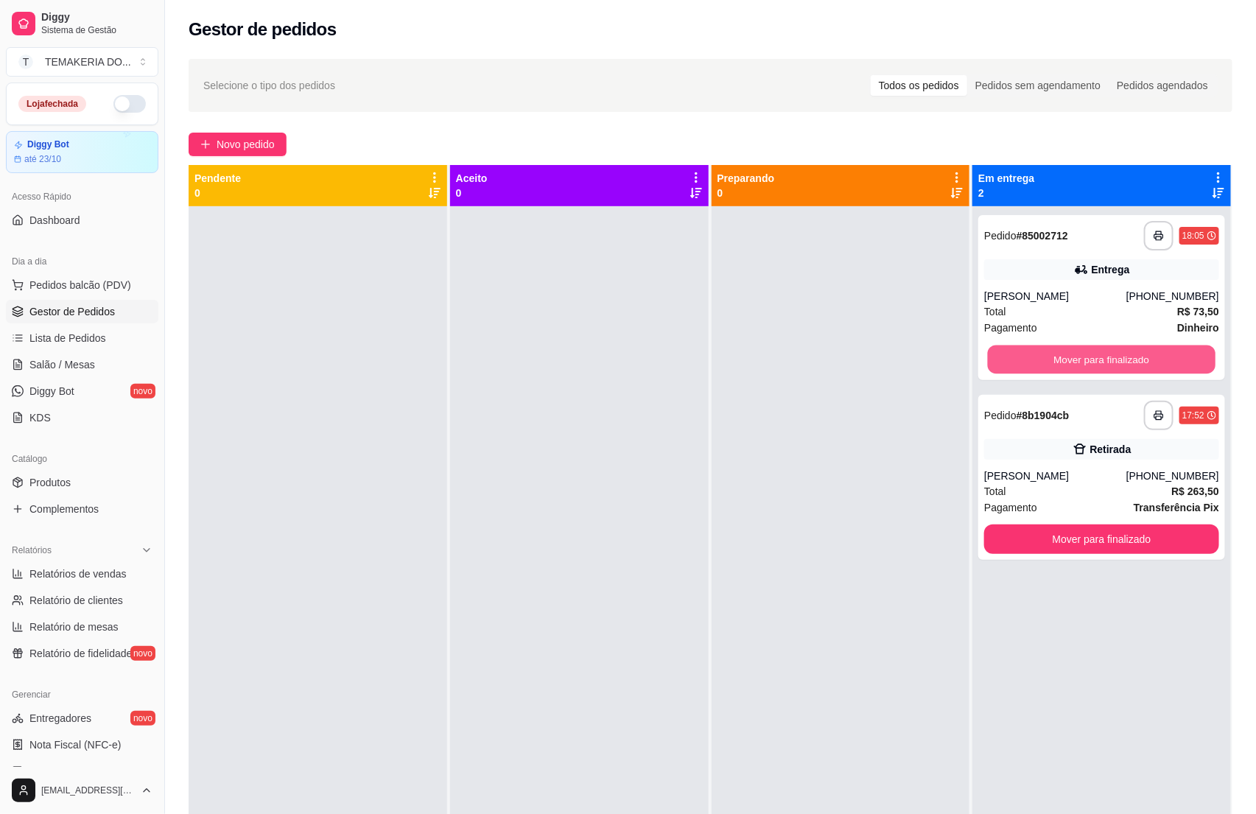
click at [1074, 365] on button "Mover para finalizado" at bounding box center [1102, 359] width 228 height 29
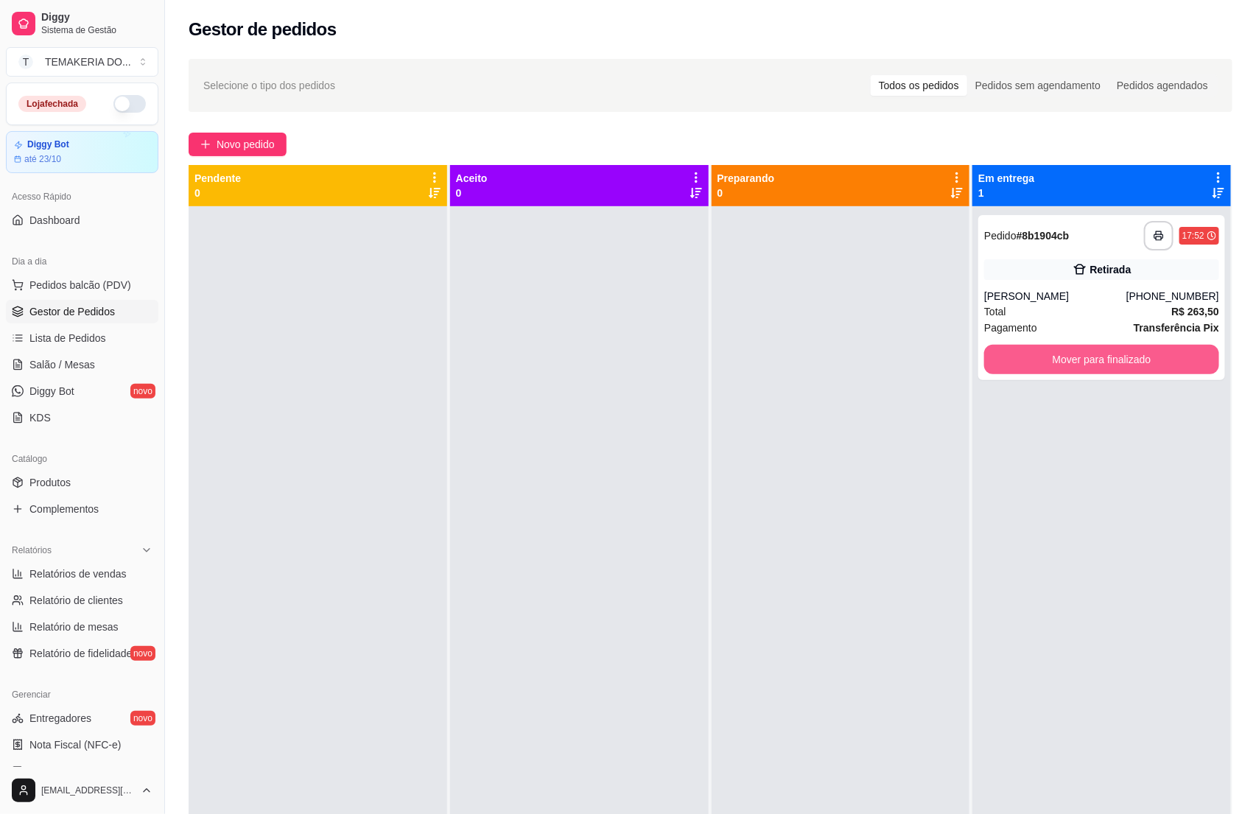
click at [1074, 365] on button "Mover para finalizado" at bounding box center [1101, 359] width 235 height 29
